Goal: Find specific page/section: Find specific page/section

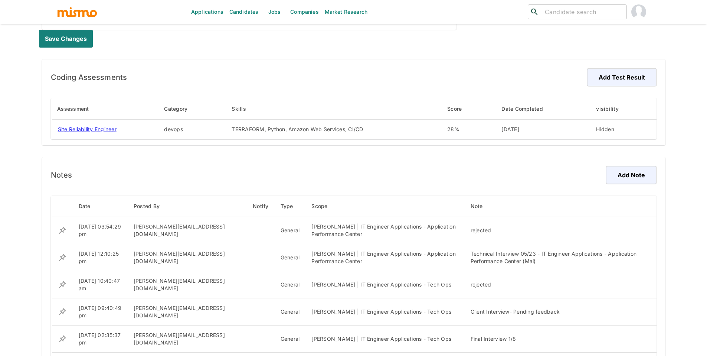
scroll to position [442, 0]
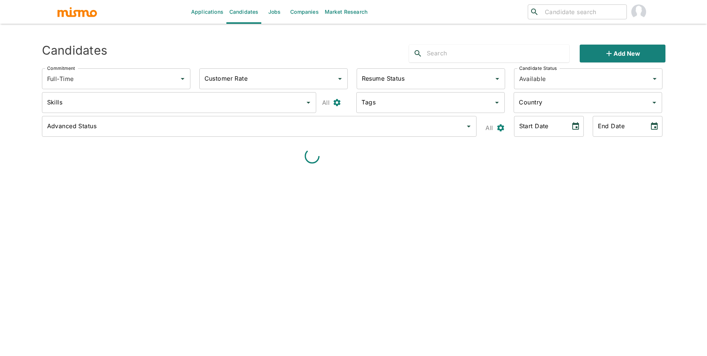
click at [594, 11] on input "search" at bounding box center [583, 12] width 82 height 10
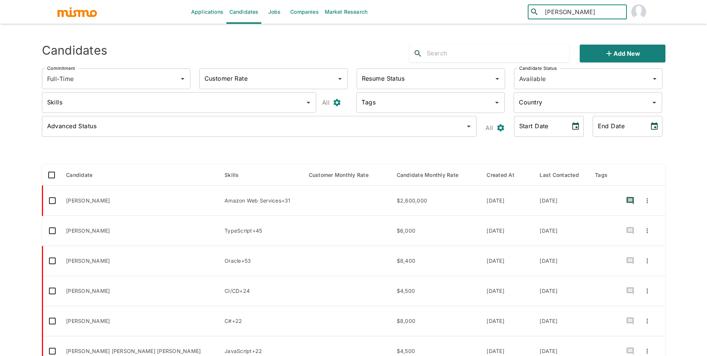
type input "[PERSON_NAME]"
click at [557, 33] on div "[PERSON_NAME] ([GEOGRAPHIC_DATA])" at bounding box center [577, 36] width 99 height 28
